Goal: Find contact information: Find contact information

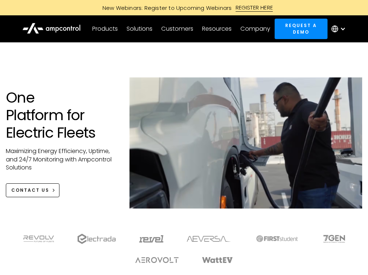
scroll to position [2730, 0]
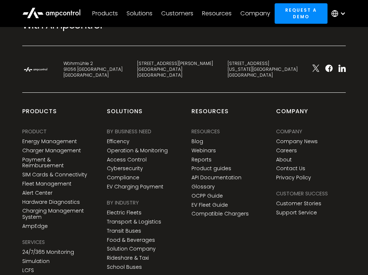
click at [213, 174] on link "API Documentation" at bounding box center [216, 177] width 50 height 6
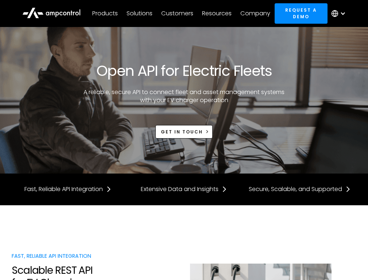
scroll to position [2004, 0]
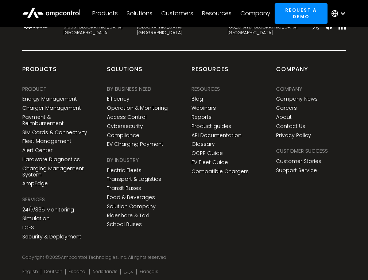
click at [294, 167] on link "Support Service" at bounding box center [296, 170] width 41 height 6
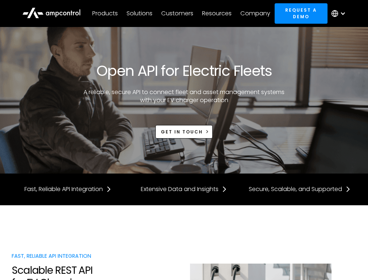
scroll to position [2004, 0]
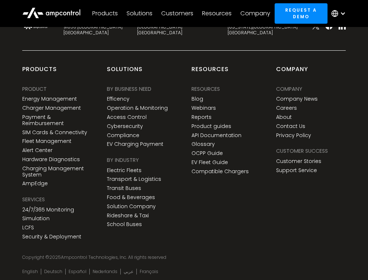
click at [335, 13] on icon at bounding box center [335, 13] width 6 height 0
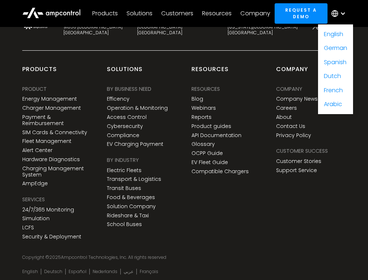
click at [335, 13] on icon at bounding box center [335, 13] width 6 height 0
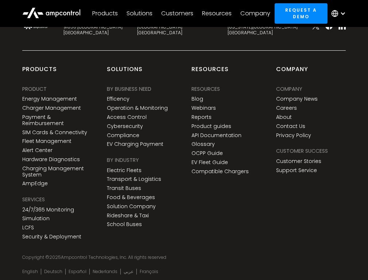
click at [212, 13] on div "Resources" at bounding box center [217, 13] width 30 height 8
